Goal: Task Accomplishment & Management: Use online tool/utility

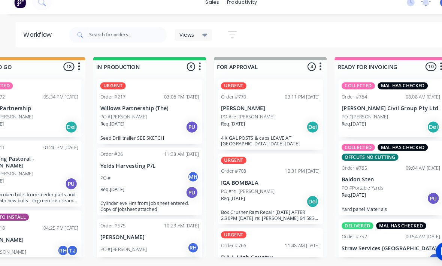
scroll to position [231, 0]
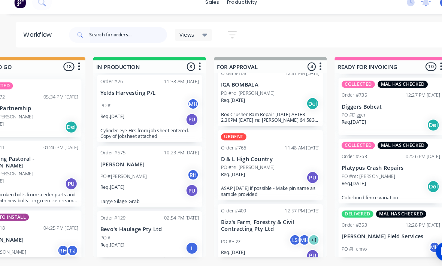
click at [111, 35] on input "text" at bounding box center [122, 42] width 74 height 15
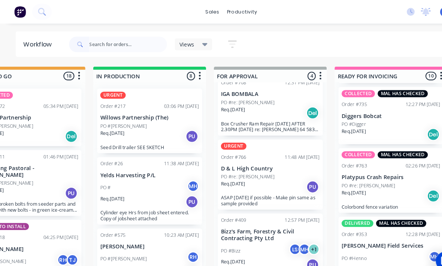
scroll to position [0, 0]
click at [46, 7] on button at bounding box center [40, 11] width 19 height 15
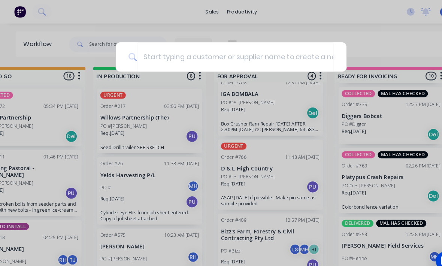
scroll to position [0, 389]
click at [46, 7] on div at bounding box center [221, 133] width 442 height 266
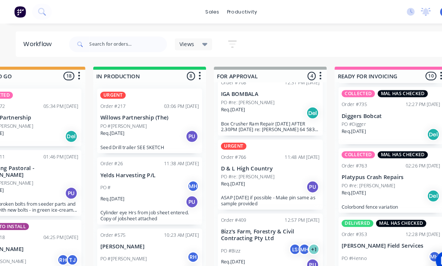
click at [42, 16] on button at bounding box center [40, 11] width 19 height 15
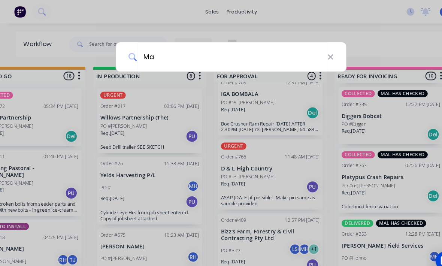
type input "Max"
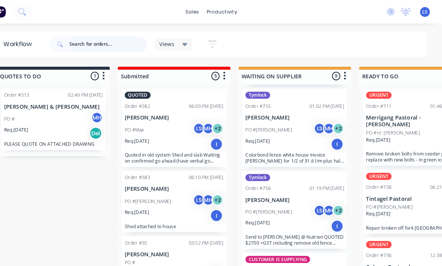
click at [103, 45] on input "text" at bounding box center [122, 42] width 74 height 15
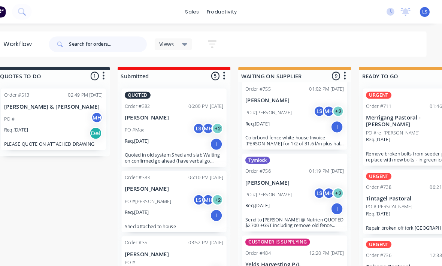
scroll to position [88, 0]
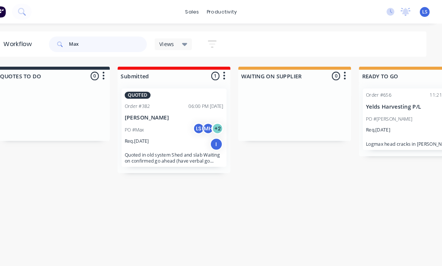
type input "Max"
click at [31, 8] on button at bounding box center [40, 11] width 19 height 15
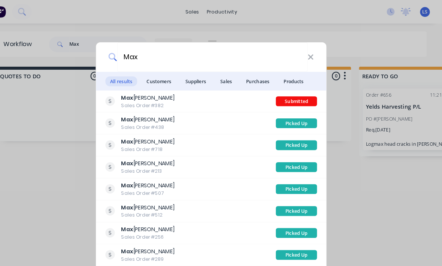
scroll to position [10, 0]
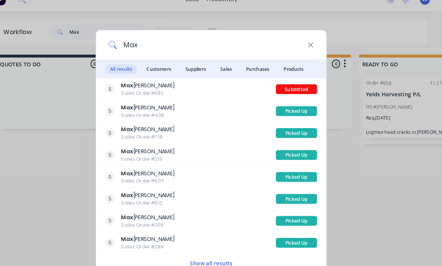
type input "Max"
click at [155, 73] on span "Customers" at bounding box center [171, 77] width 33 height 9
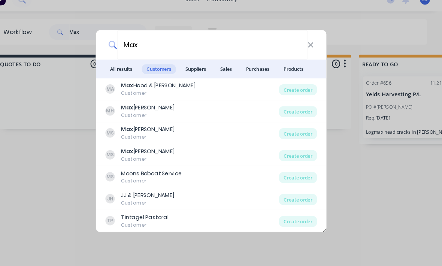
click at [292, 113] on div "Create order" at bounding box center [304, 118] width 36 height 10
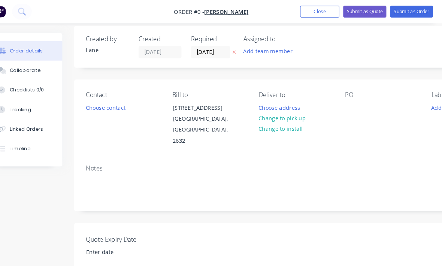
scroll to position [6, 0]
click at [281, 111] on button "Change to pick up" at bounding box center [288, 114] width 53 height 10
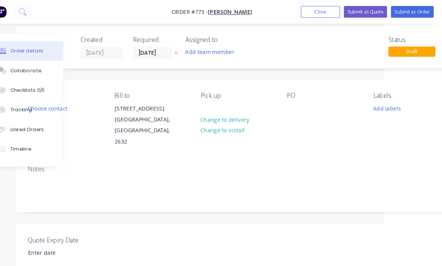
click at [379, 103] on button "Add labels" at bounding box center [388, 103] width 34 height 10
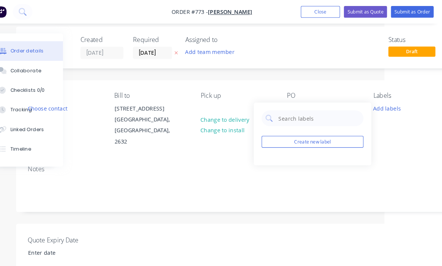
scroll to position [6, 56]
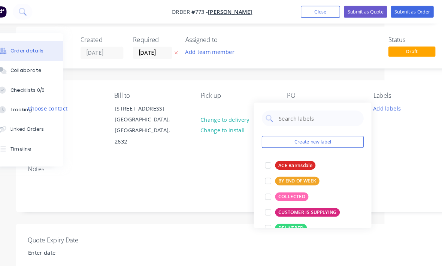
click at [267, 188] on div at bounding box center [274, 188] width 15 height 15
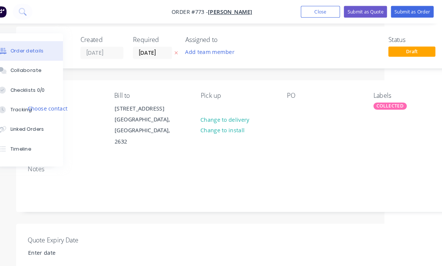
click at [388, 123] on div "Labels COLLECTED" at bounding box center [411, 114] width 70 height 53
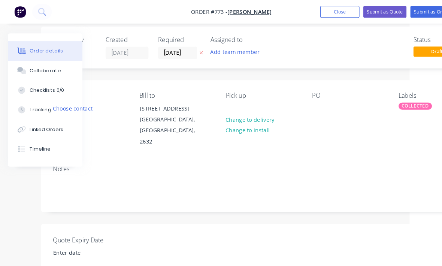
scroll to position [6, 50]
click at [311, 96] on div "PO" at bounding box center [334, 114] width 70 height 53
click at [303, 107] on div at bounding box center [305, 103] width 12 height 11
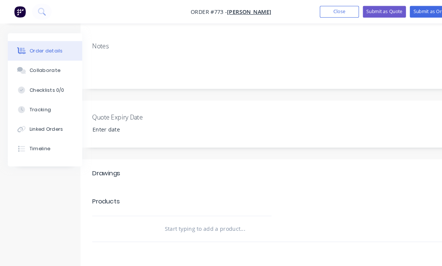
click at [224, 211] on input "text" at bounding box center [232, 218] width 150 height 15
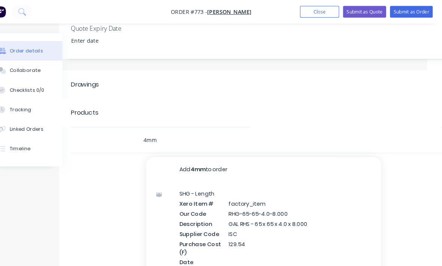
click at [225, 126] on input "4mm" at bounding box center [231, 133] width 150 height 15
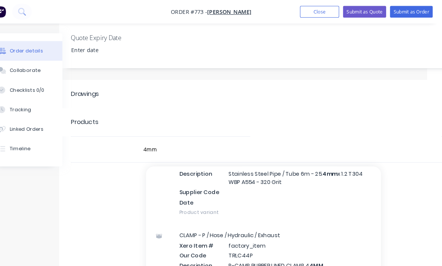
scroll to position [873, 0]
click at [186, 135] on input "4mm" at bounding box center [231, 142] width 150 height 15
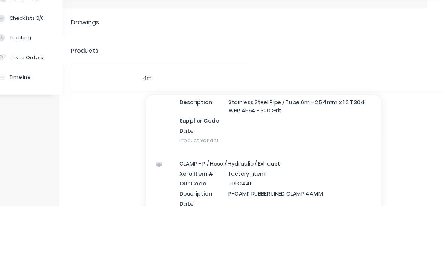
type input "4"
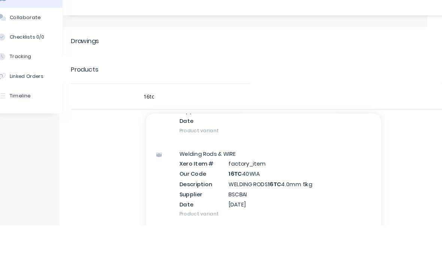
scroll to position [209, 14]
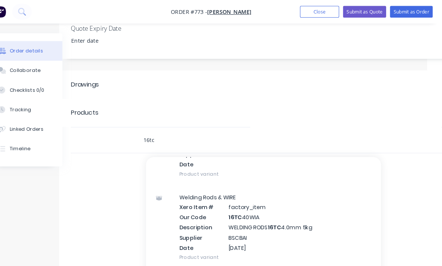
type input "16tc"
click at [298, 207] on div "Welding Rods & WIRE Xero Item # factory_item Our Code 16TC 40WIA Description WE…" at bounding box center [271, 218] width 225 height 80
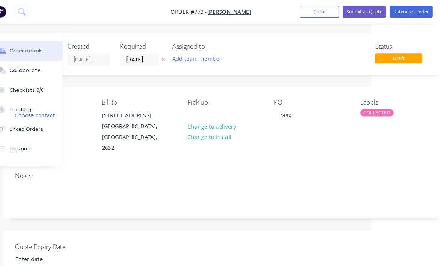
scroll to position [0, 79]
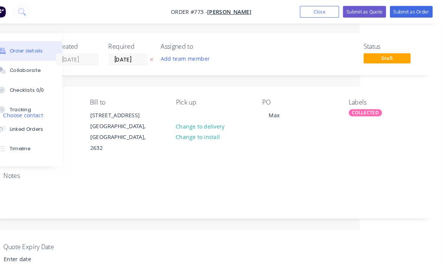
click at [402, 16] on button "Submit as Order" at bounding box center [413, 11] width 41 height 11
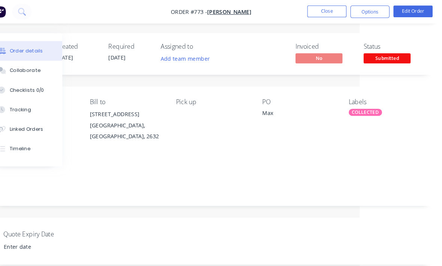
click at [383, 57] on span "Submitted" at bounding box center [389, 55] width 45 height 9
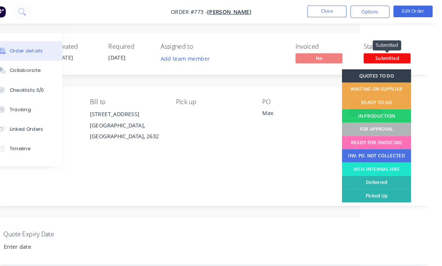
click at [370, 124] on div "FOR APPROVAL" at bounding box center [380, 123] width 66 height 13
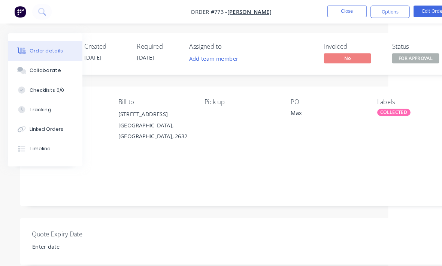
scroll to position [0, 71]
click at [335, 11] on button "Close" at bounding box center [331, 10] width 37 height 11
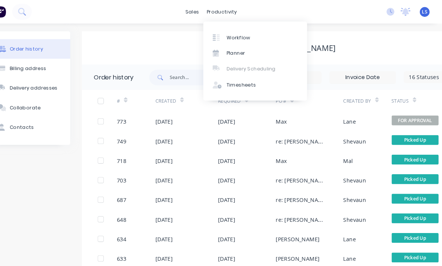
click at [223, 36] on div at bounding box center [228, 36] width 11 height 7
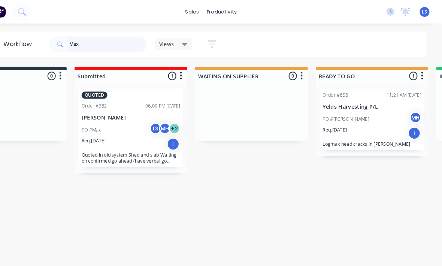
click at [85, 44] on input "Max" at bounding box center [122, 42] width 74 height 15
click at [85, 41] on input "Max" at bounding box center [122, 42] width 74 height 15
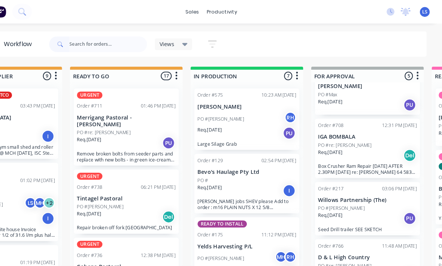
scroll to position [31, 0]
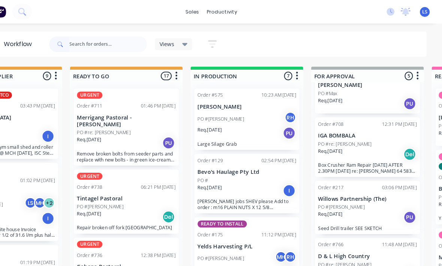
click at [366, 190] on p "Willows Partnership (The)" at bounding box center [371, 190] width 94 height 6
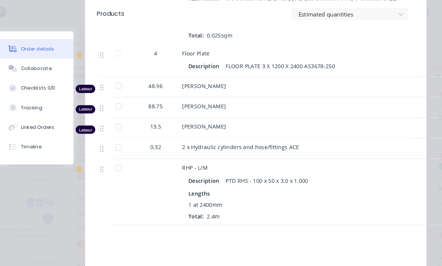
scroll to position [1167, 0]
click at [36, 114] on button "Linked Orders" at bounding box center [53, 121] width 71 height 19
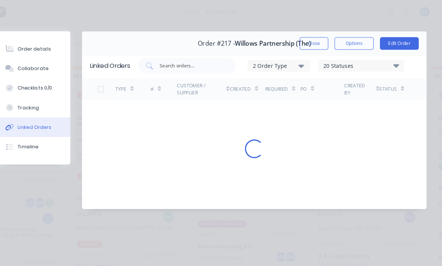
scroll to position [0, 0]
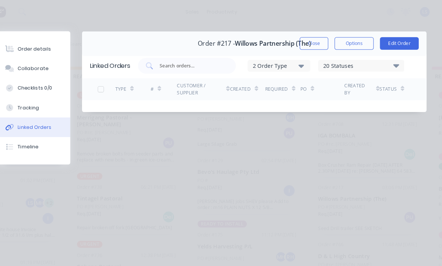
click at [40, 102] on button "Tracking" at bounding box center [50, 103] width 71 height 19
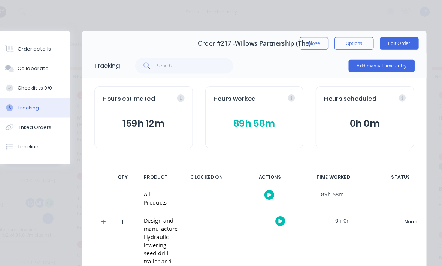
click at [262, 118] on button "89h 58m" at bounding box center [262, 118] width 78 height 14
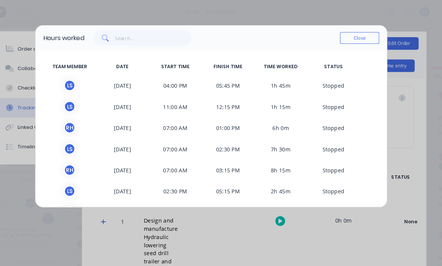
click at [350, 24] on div "Hours worked Close" at bounding box center [221, 36] width 337 height 24
click at [350, 24] on div "Hours worked Close TEAM MEMBER DATE START TIME FINISH TIME TIME WORKED STATUS L…" at bounding box center [220, 111] width 337 height 175
click at [351, 37] on button "Close" at bounding box center [363, 36] width 37 height 11
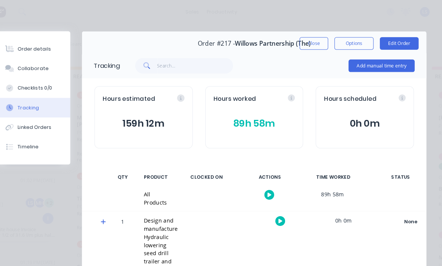
click at [387, 59] on button "Add manual time entry" at bounding box center [384, 63] width 63 height 12
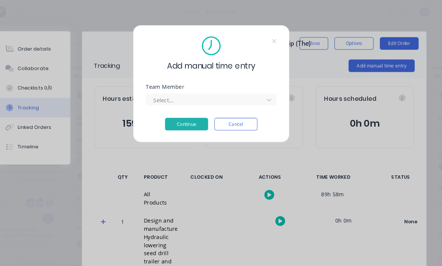
click at [213, 103] on div "Team Member Select..." at bounding box center [221, 97] width 125 height 32
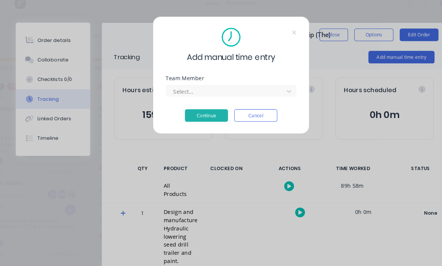
scroll to position [0, 269]
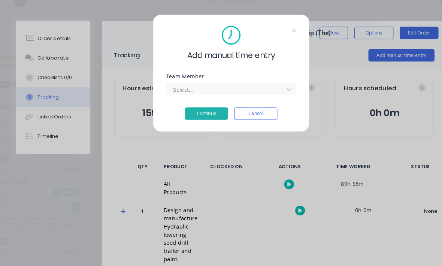
click at [270, 81] on div "Team Member Select..." at bounding box center [221, 91] width 125 height 20
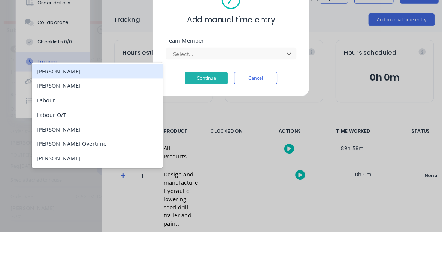
scroll to position [0, 108]
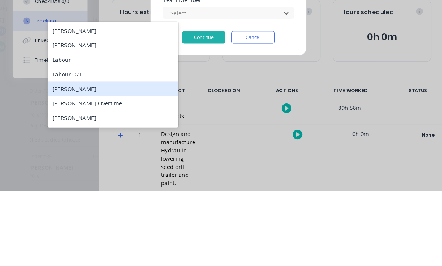
click at [96, 161] on div "[PERSON_NAME]" at bounding box center [110, 168] width 125 height 14
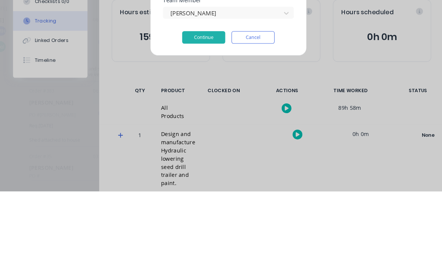
scroll to position [13, 108]
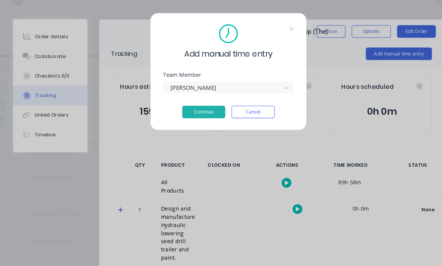
click at [202, 113] on button "Continue" at bounding box center [197, 119] width 41 height 12
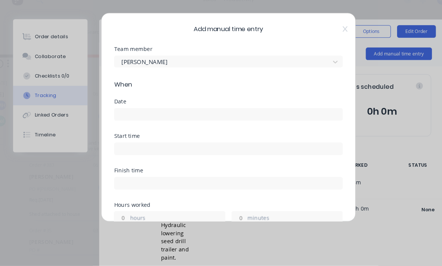
click at [220, 115] on input at bounding box center [221, 120] width 218 height 11
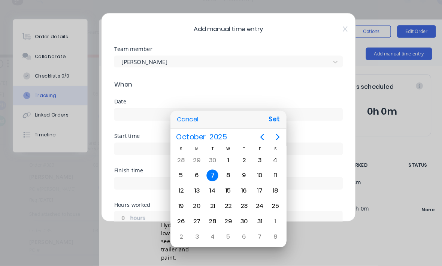
click at [263, 120] on button "Set" at bounding box center [265, 125] width 17 height 13
type input "[DATE]"
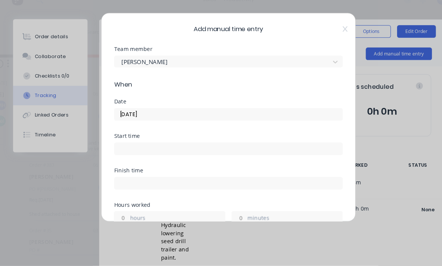
click at [227, 148] on input at bounding box center [221, 153] width 218 height 11
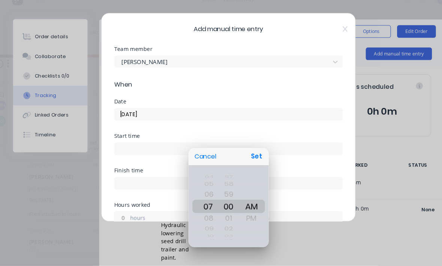
click at [247, 155] on button "Set" at bounding box center [248, 161] width 17 height 13
type input "07:00 AM"
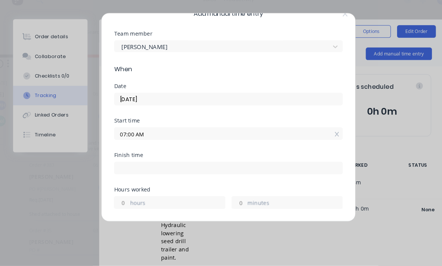
scroll to position [15, 0]
click at [257, 201] on label "minutes" at bounding box center [285, 205] width 91 height 9
click at [238, 199] on input "minutes" at bounding box center [231, 204] width 13 height 11
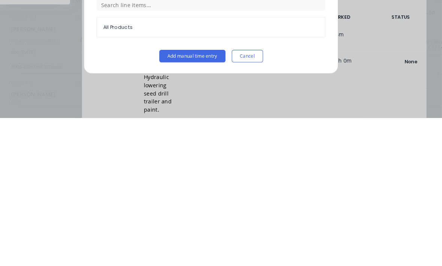
scroll to position [307, 0]
type input "30"
click at [193, 201] on button "Add manual time entry" at bounding box center [203, 207] width 63 height 12
type input "07:30 AM"
type input "0"
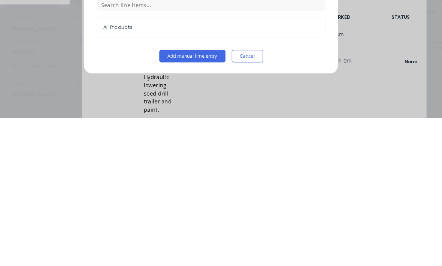
type input "29"
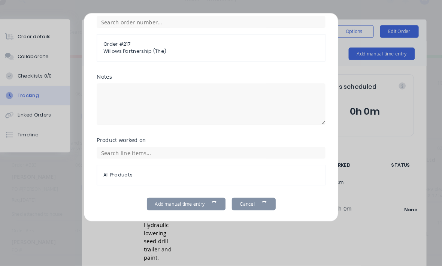
scroll to position [13, 109]
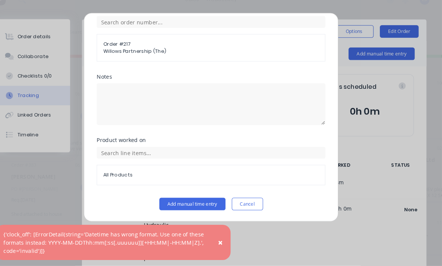
click at [195, 201] on button "Add manual time entry" at bounding box center [203, 207] width 63 height 12
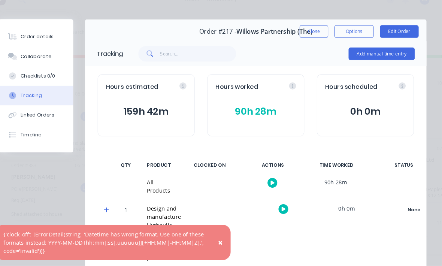
click at [306, 36] on button "Close" at bounding box center [319, 42] width 27 height 12
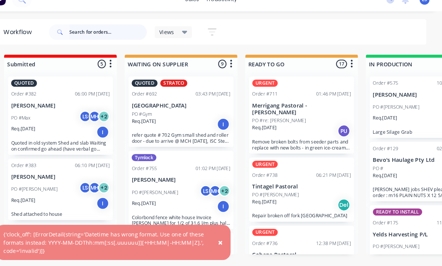
scroll to position [13, 108]
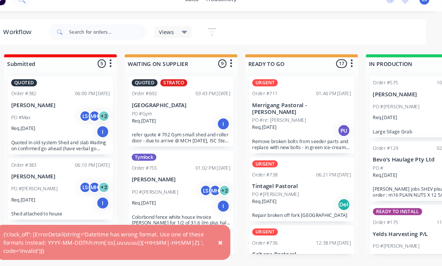
click at [228, 238] on span "×" at bounding box center [230, 243] width 4 height 10
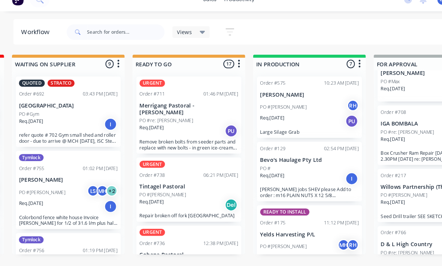
scroll to position [3, 234]
click at [211, 144] on p "Remove broken bolts from seeder parts and replace with new bolts - in green ice…" at bounding box center [183, 149] width 94 height 11
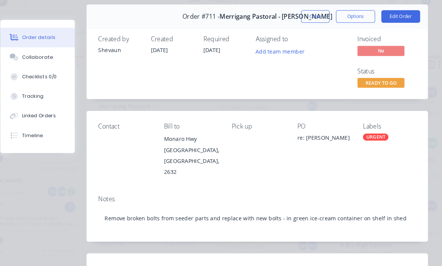
scroll to position [13, 0]
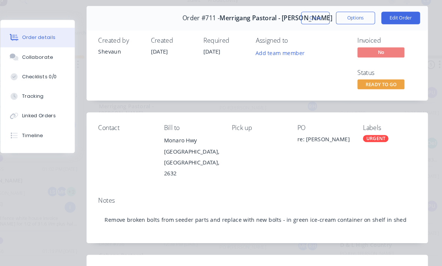
click at [306, 22] on button "Close" at bounding box center [319, 28] width 27 height 12
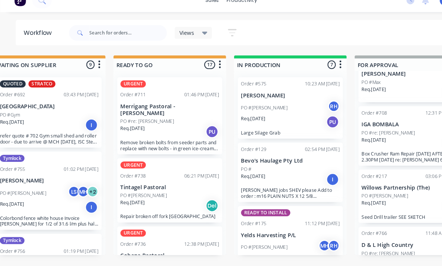
scroll to position [3, 254]
click at [181, 130] on div "Req. [DATE] PU" at bounding box center [162, 136] width 94 height 13
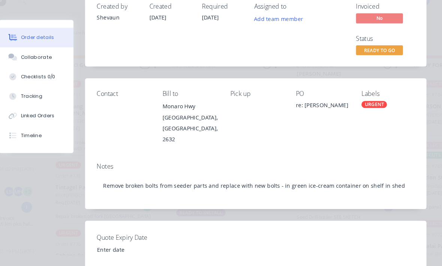
scroll to position [53, 0]
